Goal: Navigation & Orientation: Find specific page/section

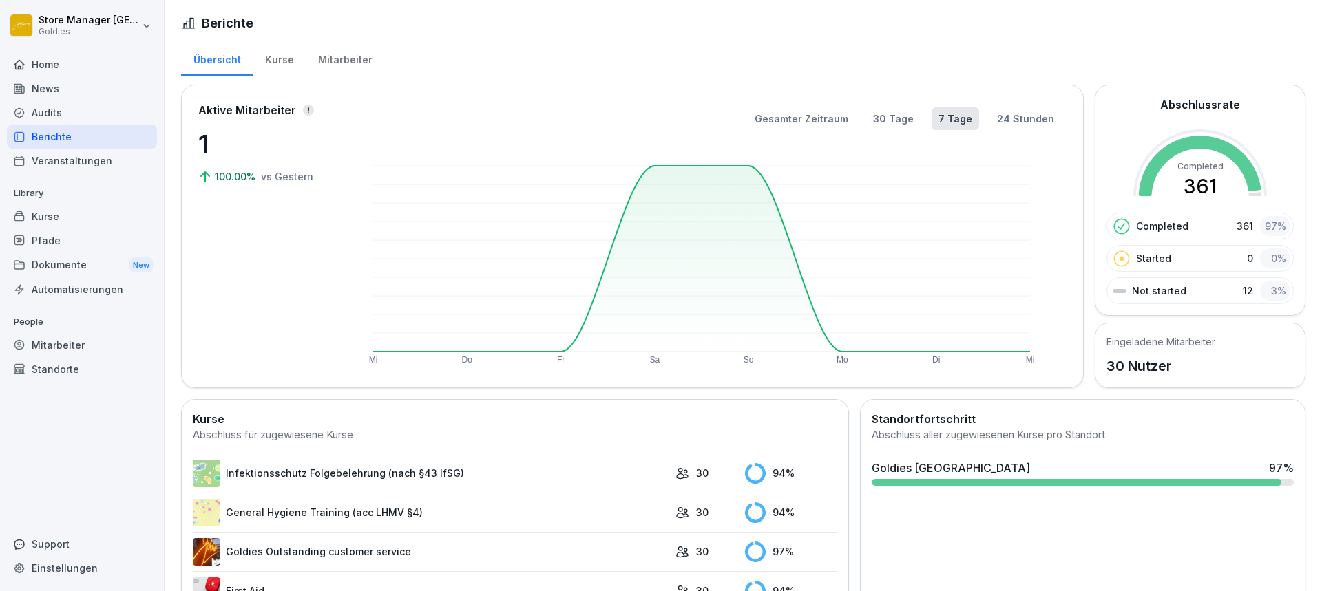
click at [350, 59] on div "Mitarbeiter" at bounding box center [345, 58] width 78 height 35
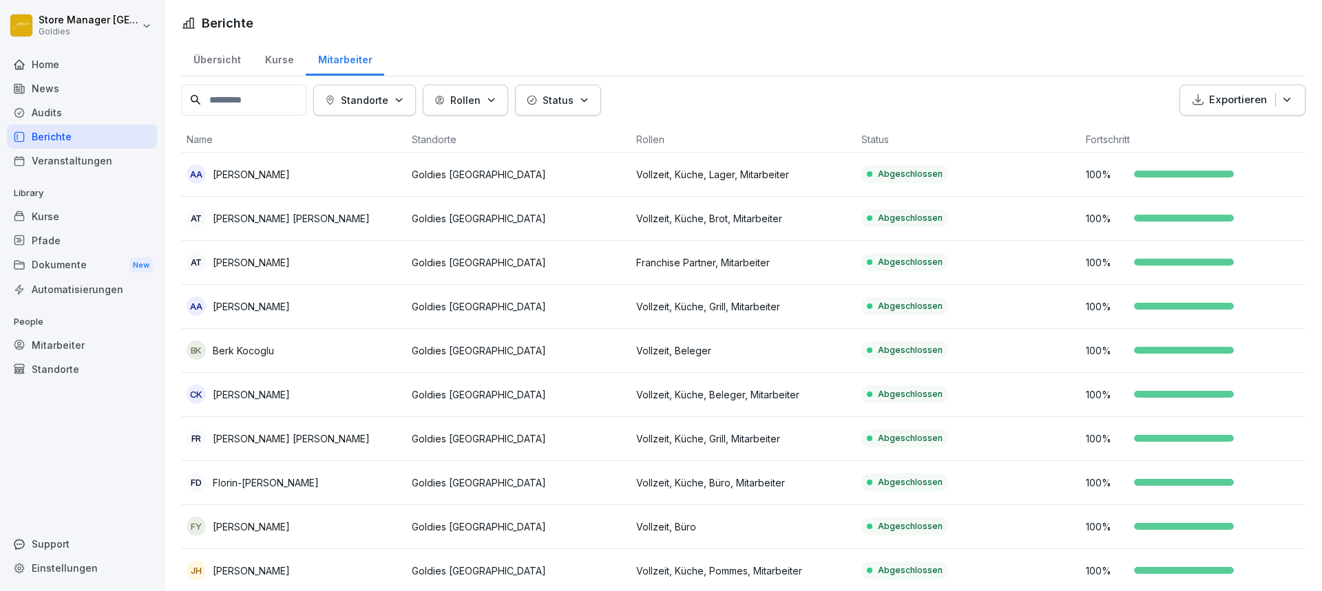
click at [53, 116] on div "Audits" at bounding box center [82, 112] width 150 height 24
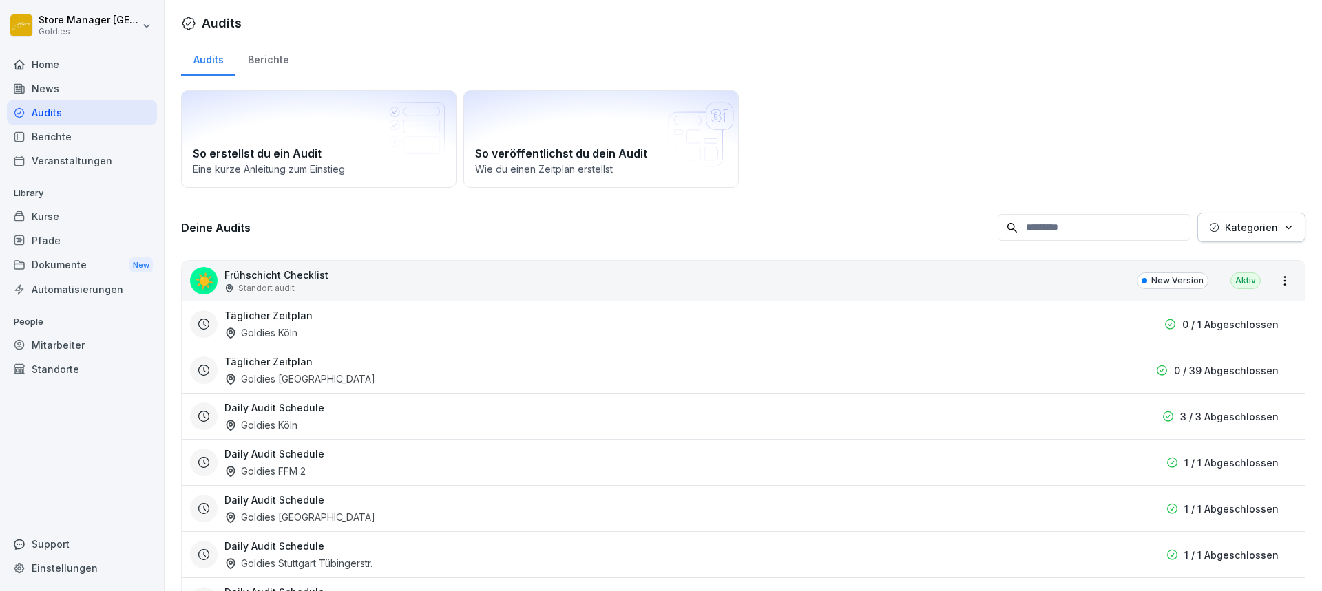
click at [256, 59] on div "Berichte" at bounding box center [267, 58] width 65 height 35
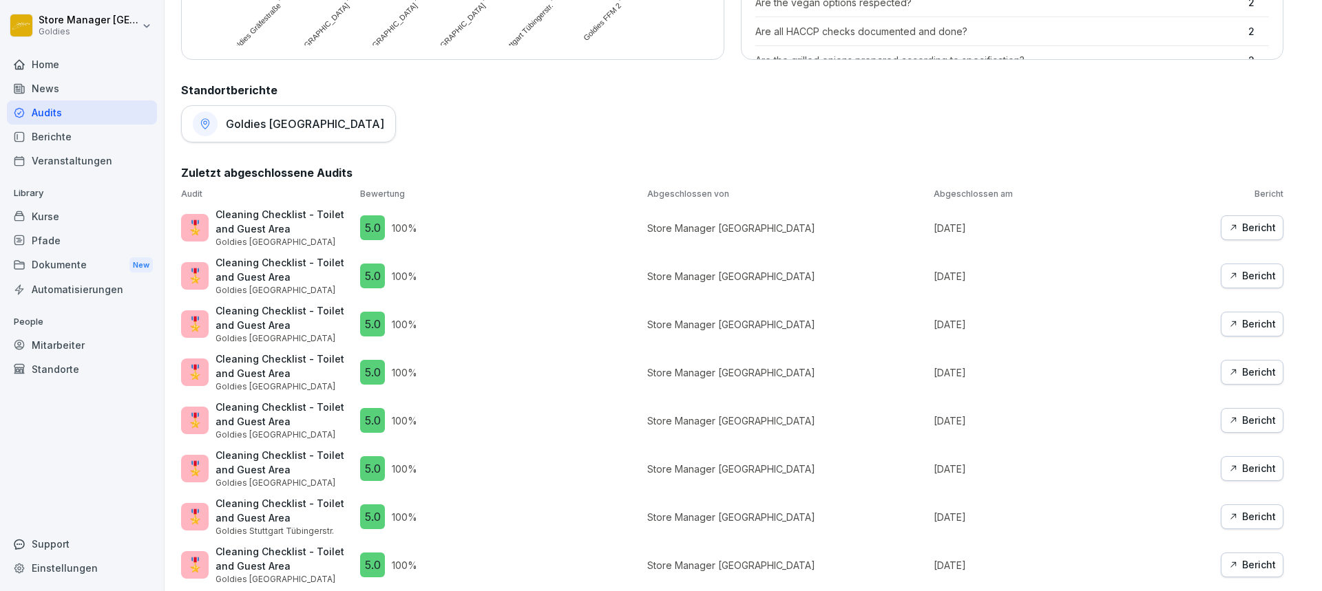
scroll to position [489, 0]
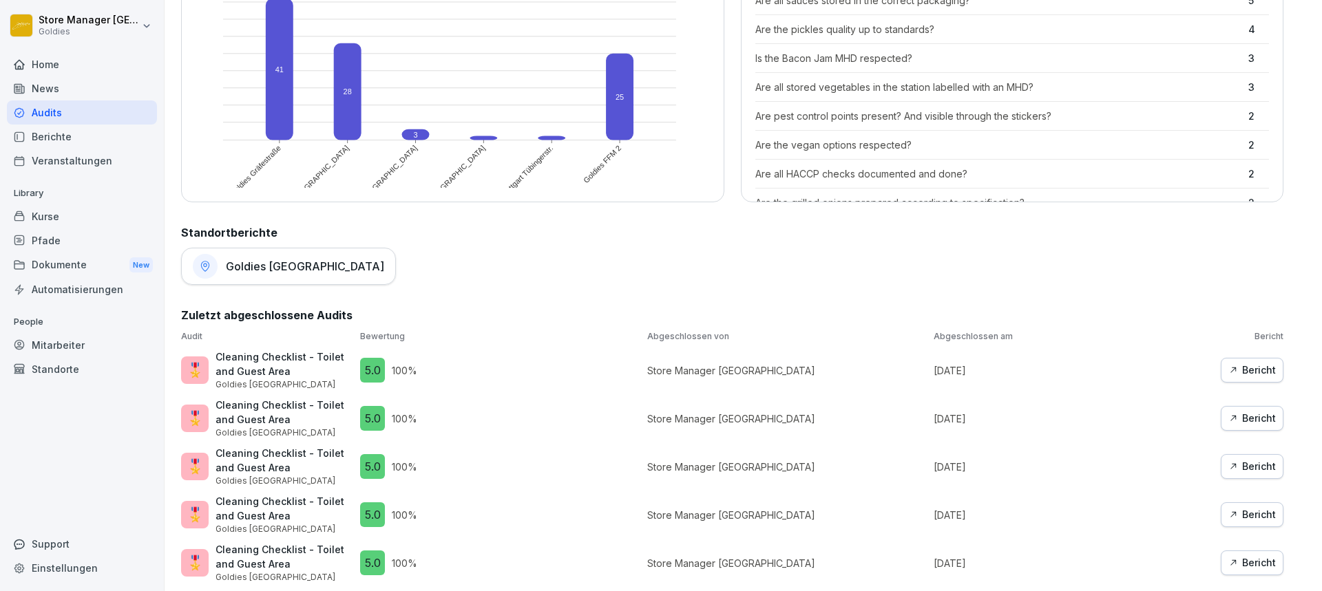
click at [235, 259] on div "Goldies [GEOGRAPHIC_DATA]" at bounding box center [288, 266] width 215 height 37
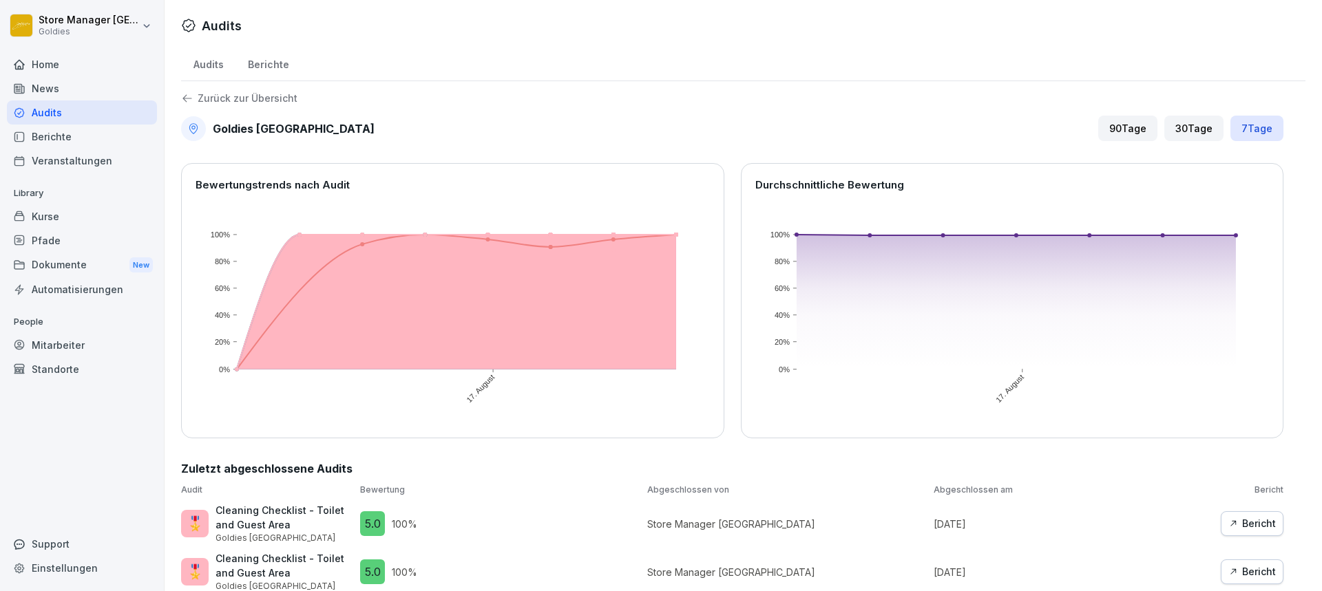
click at [1192, 136] on div "30 Tage" at bounding box center [1193, 128] width 59 height 25
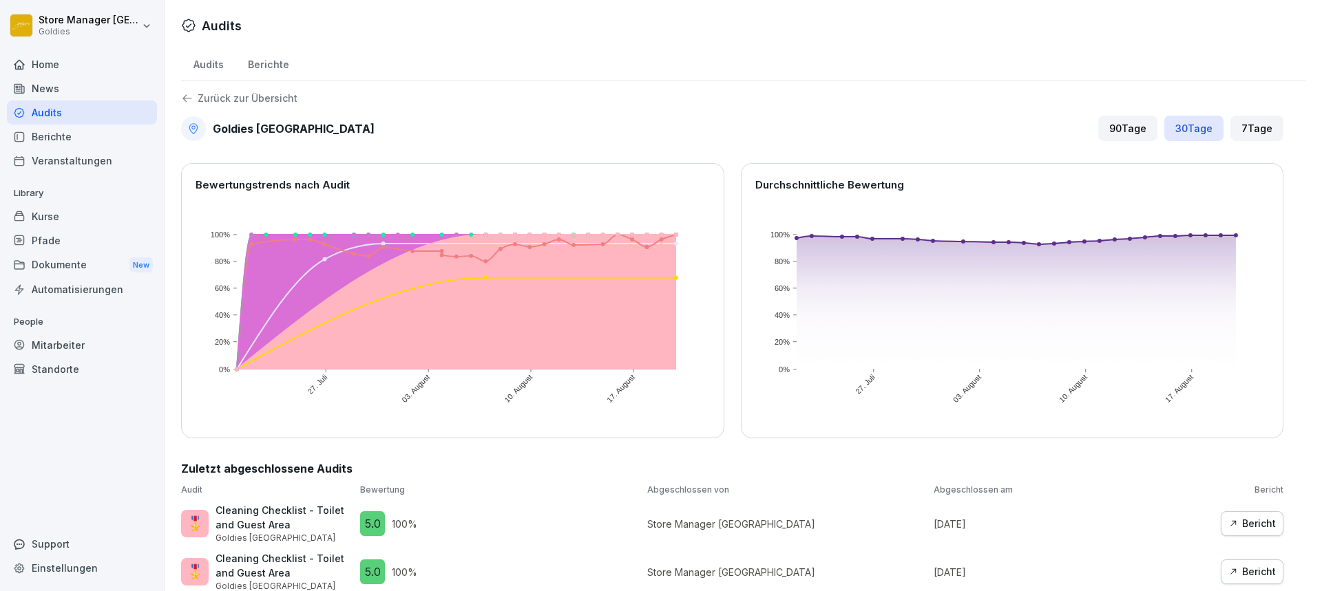
click at [263, 65] on div "Berichte" at bounding box center [267, 62] width 65 height 35
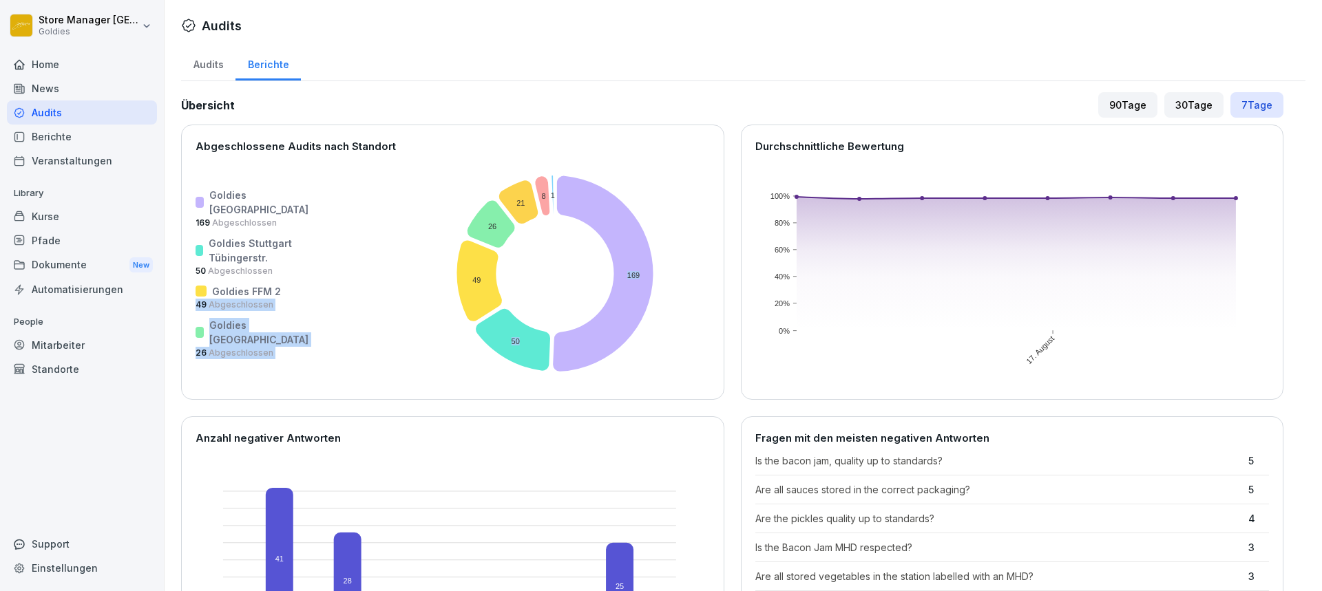
drag, startPoint x: 277, startPoint y: 291, endPoint x: 225, endPoint y: 300, distance: 52.4
click at [225, 300] on div "Goldies Düsseldorf 169 Abgeschlossen Goldies Stuttgart [STREET_ADDRESS] Goldies…" at bounding box center [452, 274] width 514 height 224
click at [318, 308] on rect at bounding box center [569, 274] width 502 height 224
click at [76, 56] on div "Home" at bounding box center [82, 64] width 150 height 24
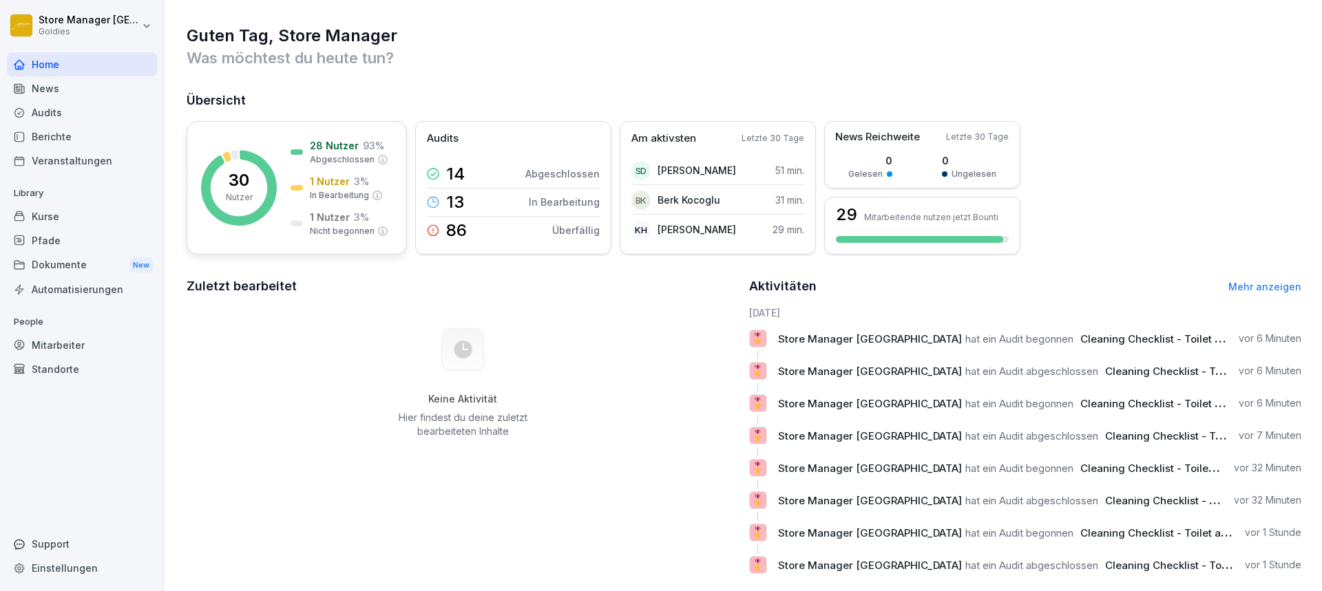
click at [271, 222] on rect at bounding box center [239, 188] width 76 height 76
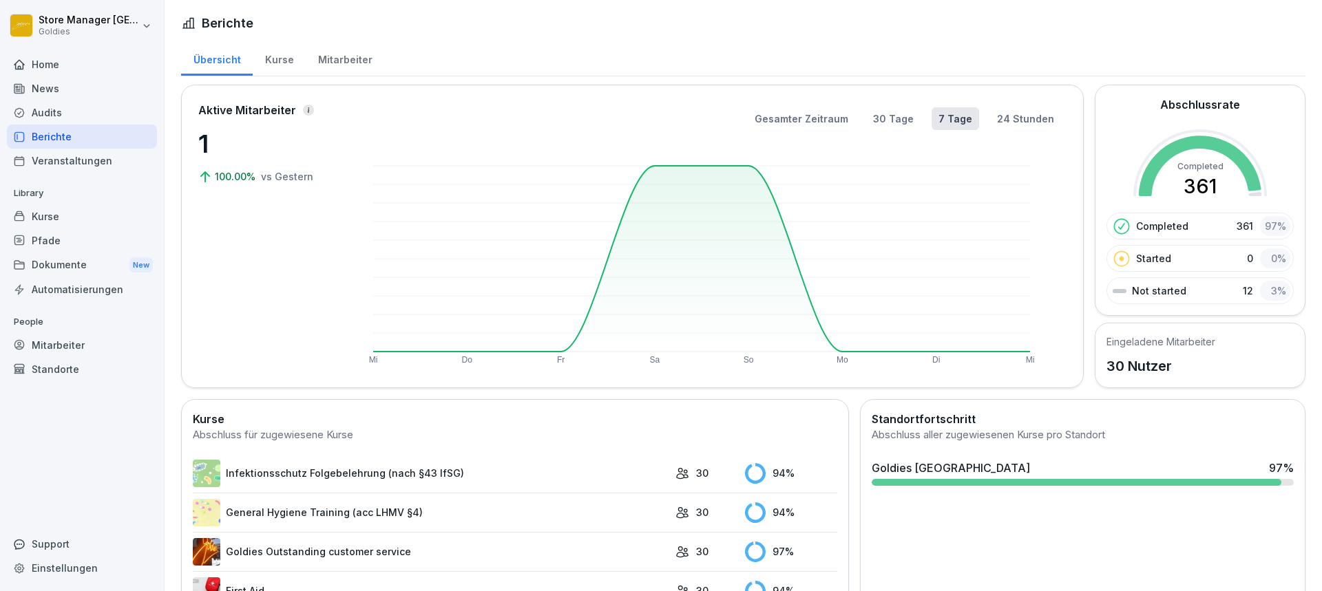
click at [45, 68] on div "Home" at bounding box center [82, 64] width 150 height 24
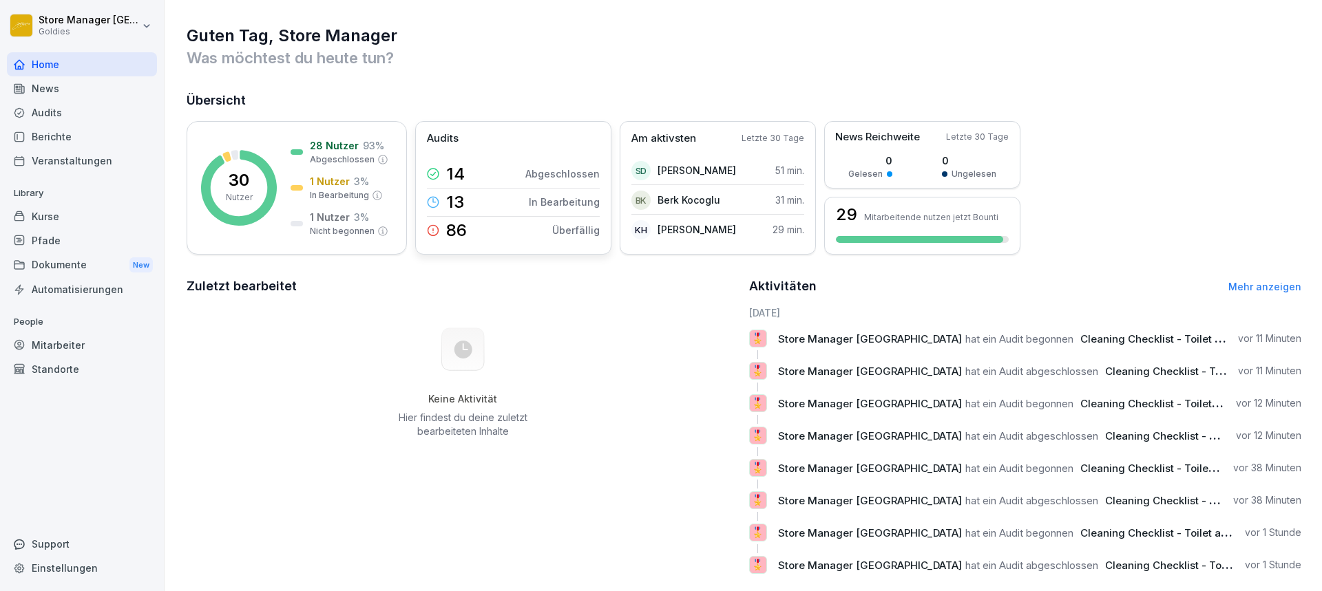
click at [523, 154] on div "Audits 14 Abgeschlossen 13 In Bearbeitung 86 Überfällig" at bounding box center [513, 188] width 196 height 134
